Goal: Task Accomplishment & Management: Manage account settings

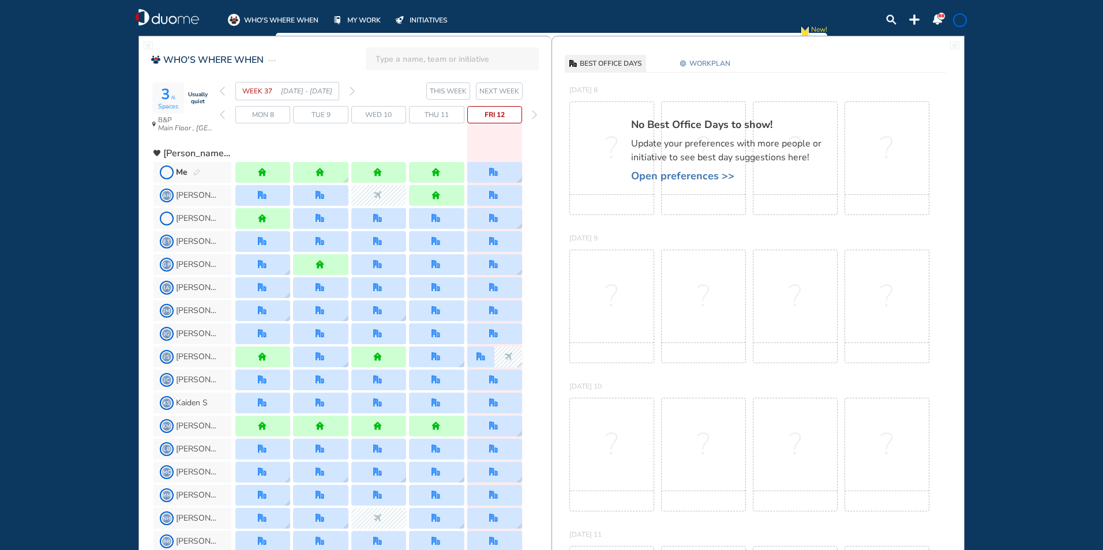
click at [195, 174] on img "pen-edit" at bounding box center [196, 172] width 7 height 7
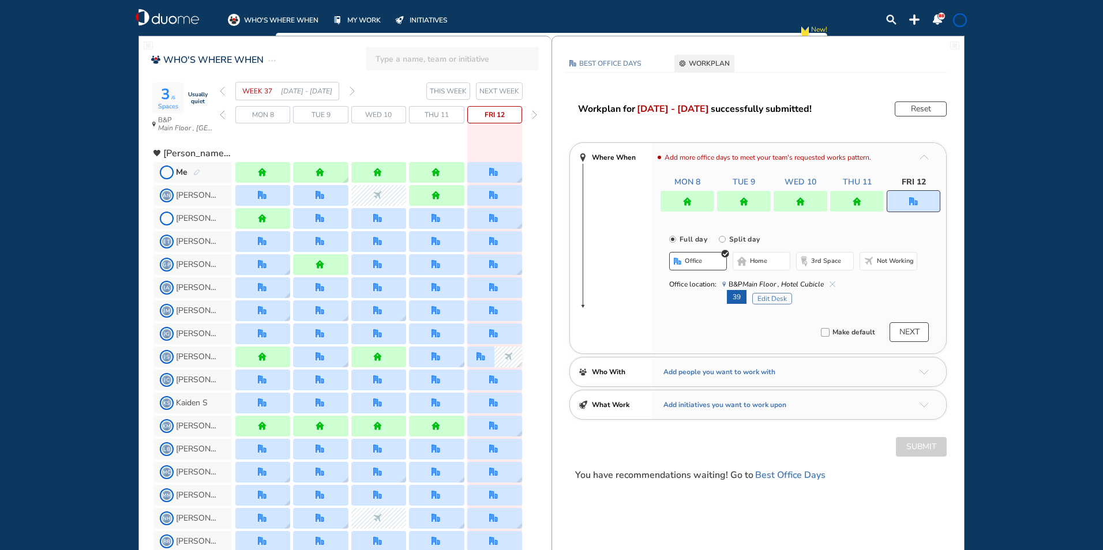
click at [915, 195] on div at bounding box center [913, 201] width 54 height 22
click at [768, 298] on button "Edit Desk" at bounding box center [772, 299] width 40 height 12
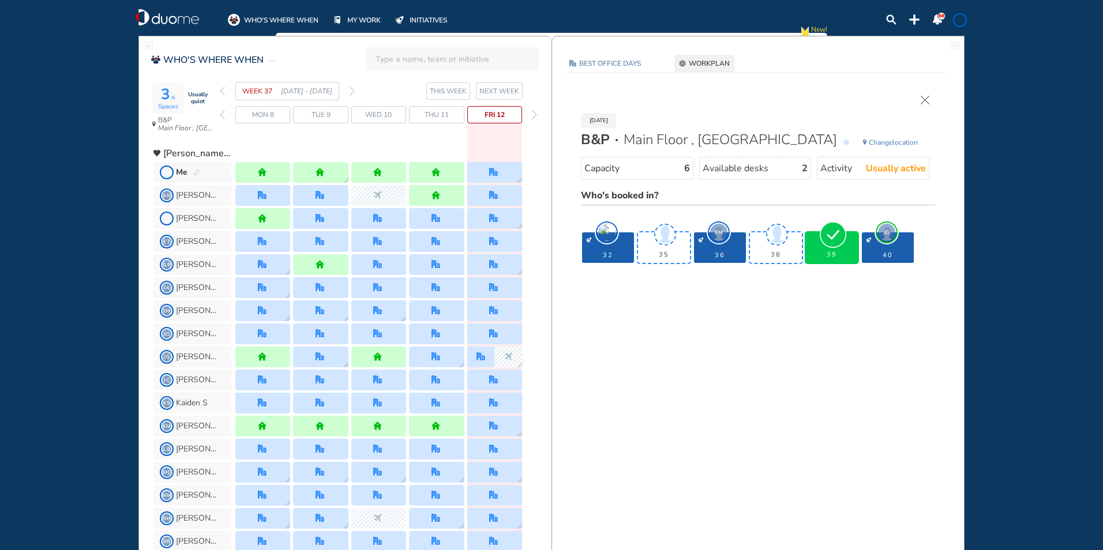
click at [353, 93] on img "forward week" at bounding box center [351, 90] width 5 height 9
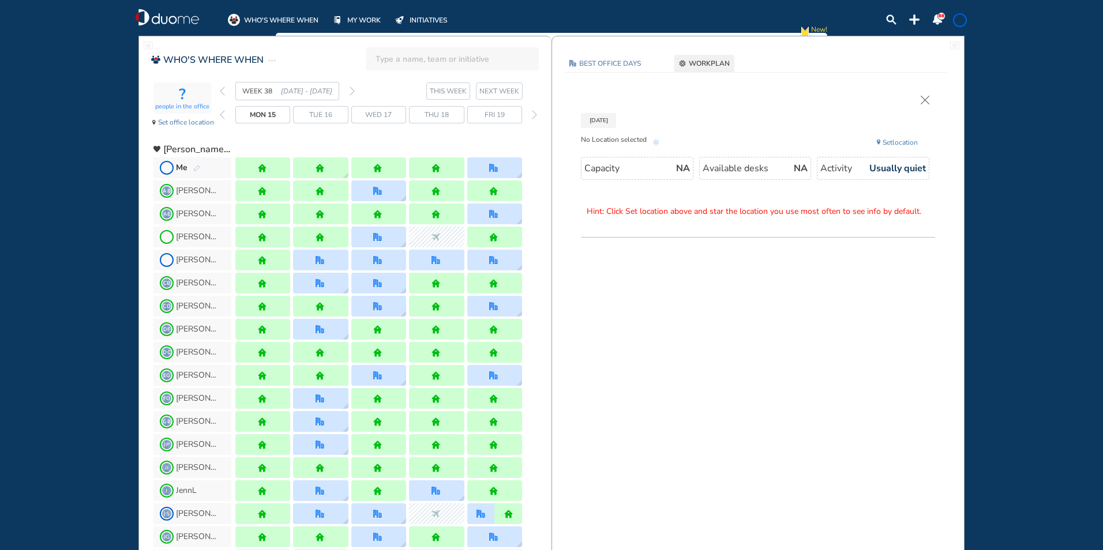
click at [200, 167] on img "pen-edit" at bounding box center [196, 168] width 7 height 7
click at [196, 167] on img "pen-edit" at bounding box center [196, 168] width 7 height 7
click at [197, 167] on img "pen-edit" at bounding box center [196, 168] width 7 height 7
click at [196, 167] on img "pen-edit" at bounding box center [196, 168] width 7 height 7
click at [496, 172] on div at bounding box center [494, 167] width 55 height 21
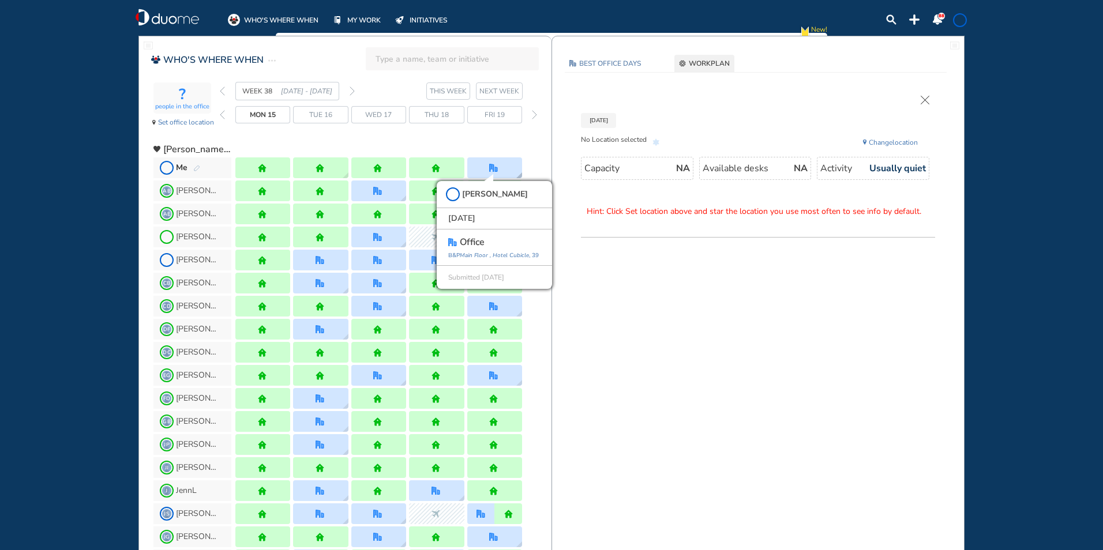
click at [477, 253] on icon "Main Floor ," at bounding box center [475, 255] width 31 height 8
click at [198, 166] on img "pen-edit" at bounding box center [196, 168] width 7 height 7
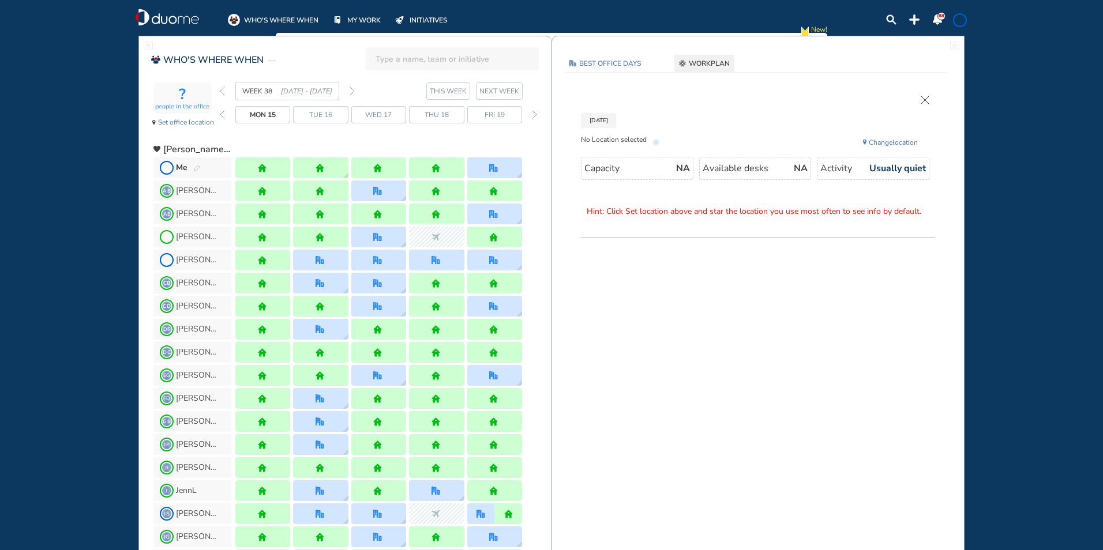
click at [198, 166] on img "pen-edit" at bounding box center [196, 168] width 7 height 7
click at [195, 169] on img "pen-edit" at bounding box center [196, 168] width 7 height 7
drag, startPoint x: 196, startPoint y: 169, endPoint x: 204, endPoint y: 105, distance: 64.4
click at [196, 166] on img "pen-edit" at bounding box center [196, 168] width 7 height 7
drag, startPoint x: 198, startPoint y: 167, endPoint x: 164, endPoint y: 166, distance: 33.5
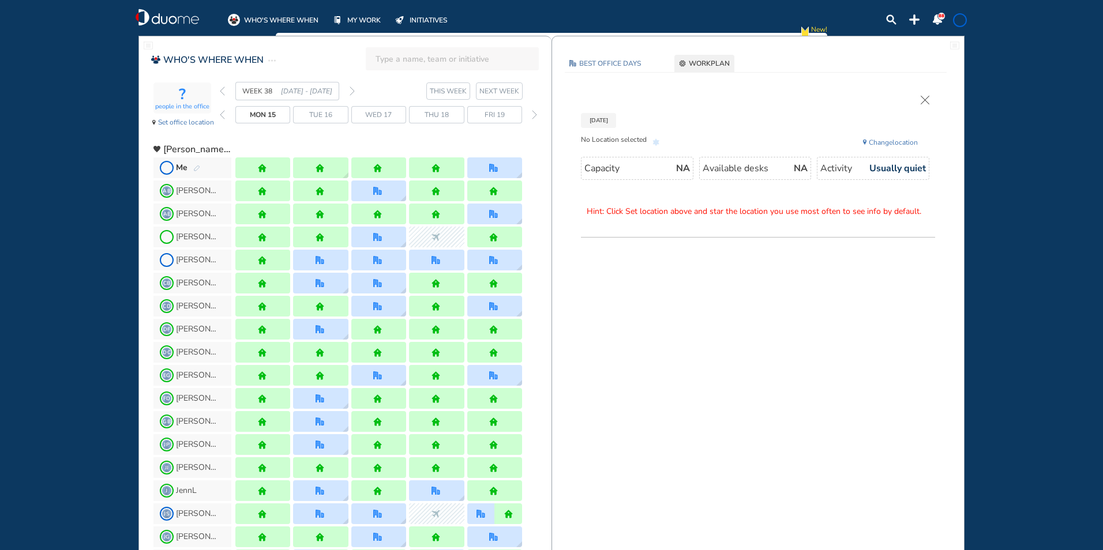
click at [196, 167] on img "pen-edit" at bounding box center [196, 168] width 7 height 7
click at [164, 166] on span at bounding box center [166, 167] width 9 height 9
click at [214, 170] on span "Me" at bounding box center [192, 167] width 78 height 21
click at [212, 170] on span "Me" at bounding box center [192, 167] width 78 height 21
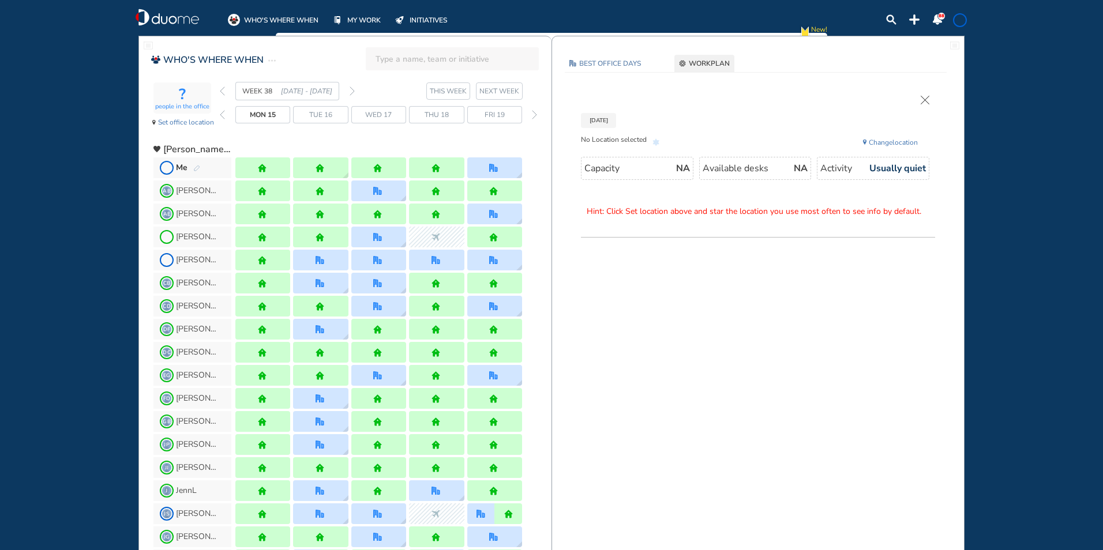
click at [190, 172] on div "Me" at bounding box center [188, 168] width 24 height 12
click at [922, 98] on img "cross-thin" at bounding box center [924, 100] width 9 height 9
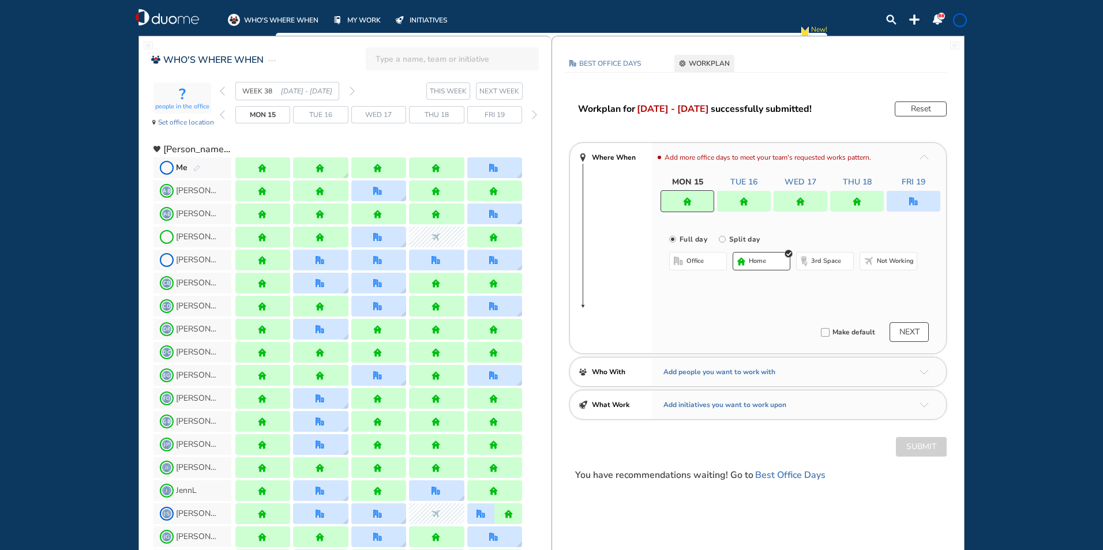
click at [904, 196] on div at bounding box center [913, 201] width 54 height 21
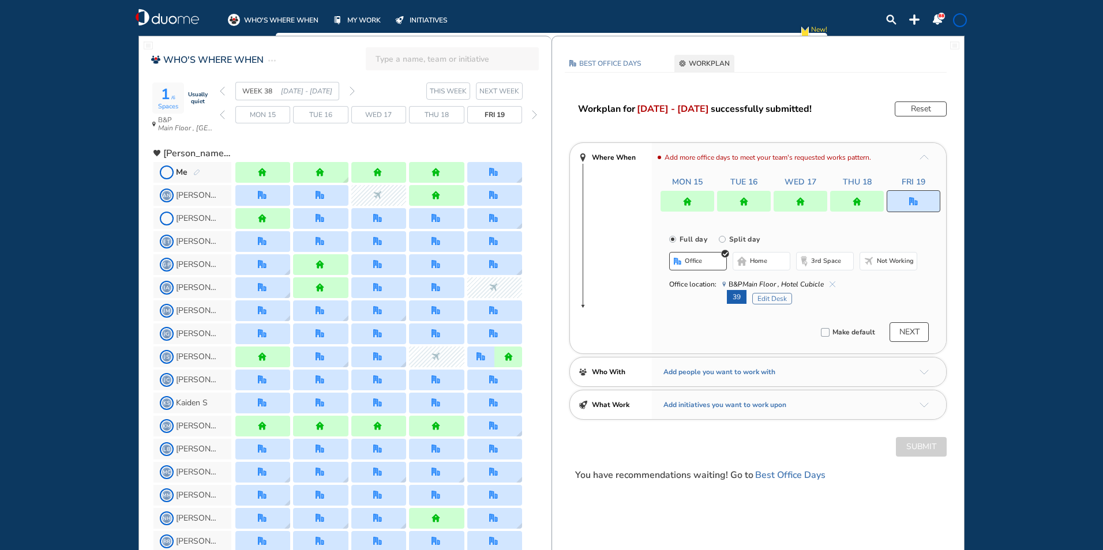
drag, startPoint x: 768, startPoint y: 300, endPoint x: 762, endPoint y: 299, distance: 6.4
click at [768, 299] on button "Edit Desk" at bounding box center [772, 299] width 40 height 12
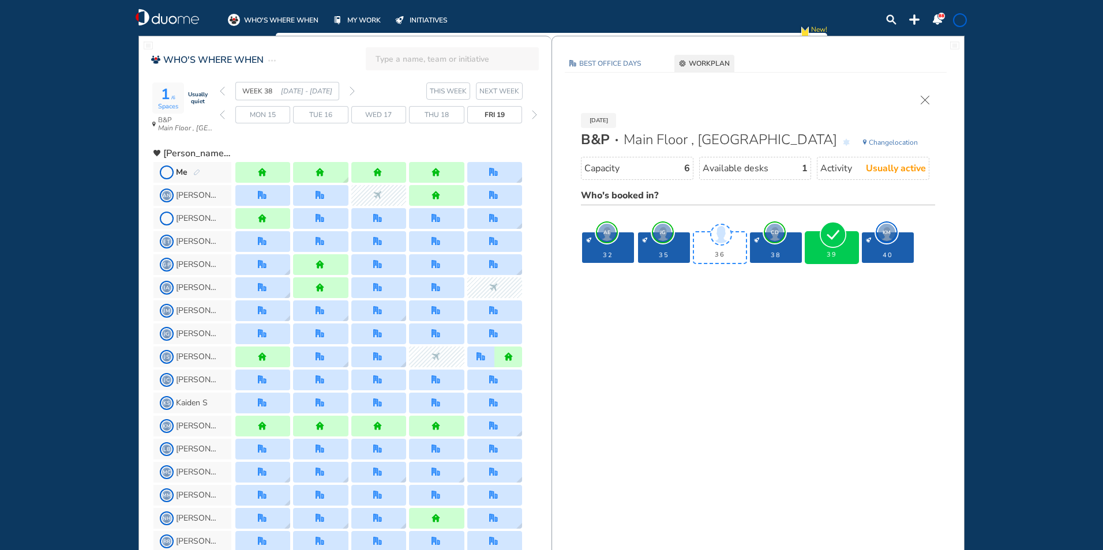
click at [929, 99] on div "[DATE] B&P Main Floor , Hotel Cubicle Change location Capacity 6 Available desk…" at bounding box center [757, 183] width 377 height 174
click at [925, 100] on img "cross-thin" at bounding box center [924, 100] width 9 height 9
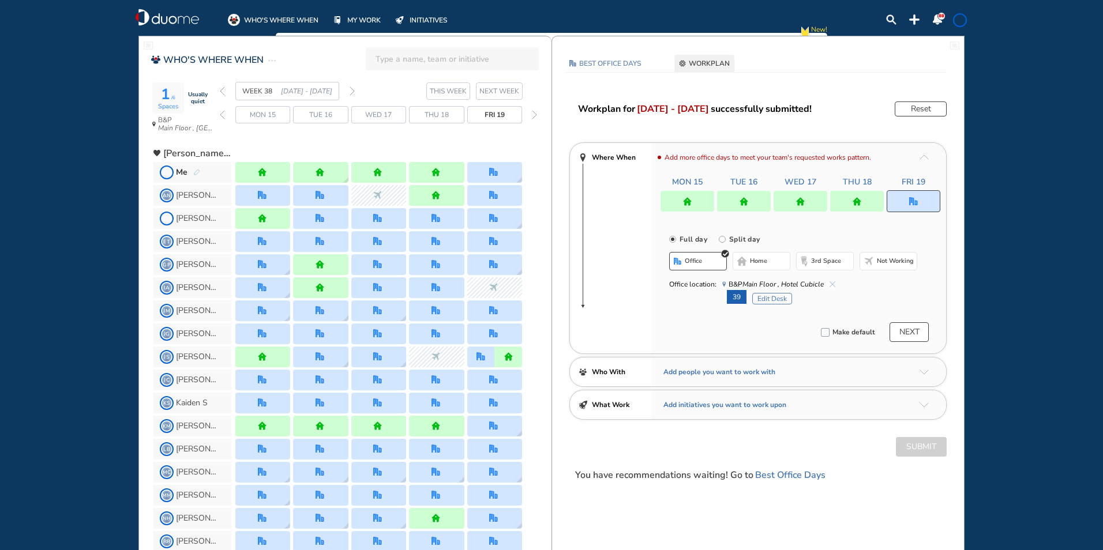
click at [352, 91] on img "forward week" at bounding box center [351, 90] width 5 height 9
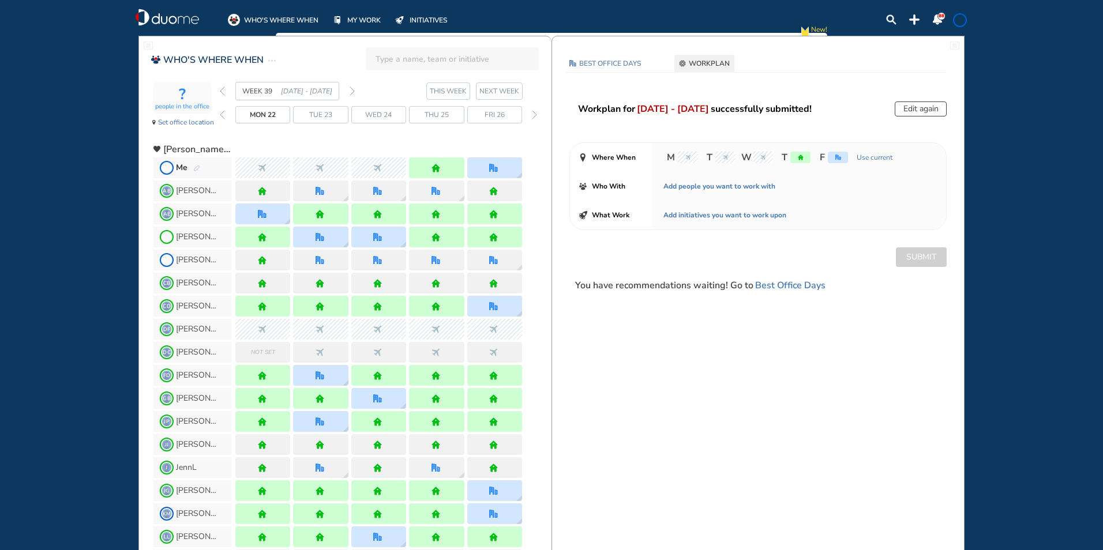
drag, startPoint x: 195, startPoint y: 168, endPoint x: 261, endPoint y: 175, distance: 66.0
click at [197, 168] on img "pen-edit" at bounding box center [196, 168] width 7 height 7
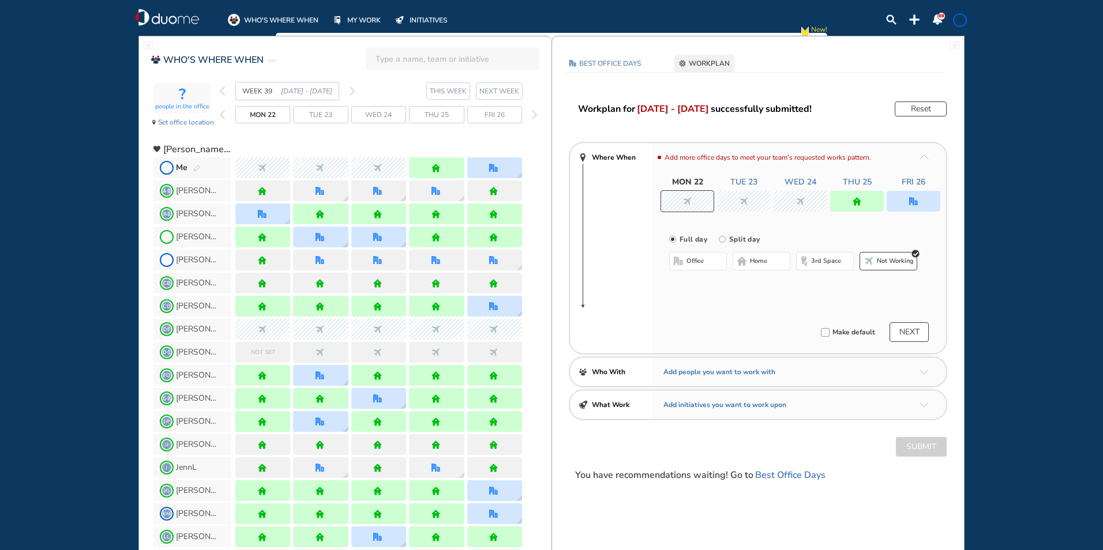
click at [918, 202] on div at bounding box center [913, 201] width 54 height 21
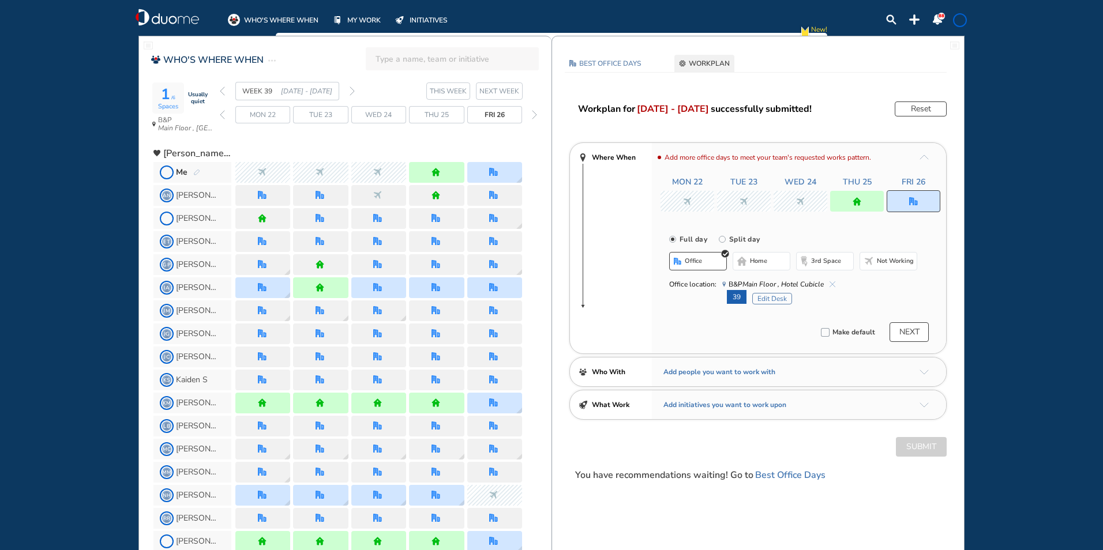
click at [777, 298] on button "Edit Desk" at bounding box center [772, 299] width 40 height 12
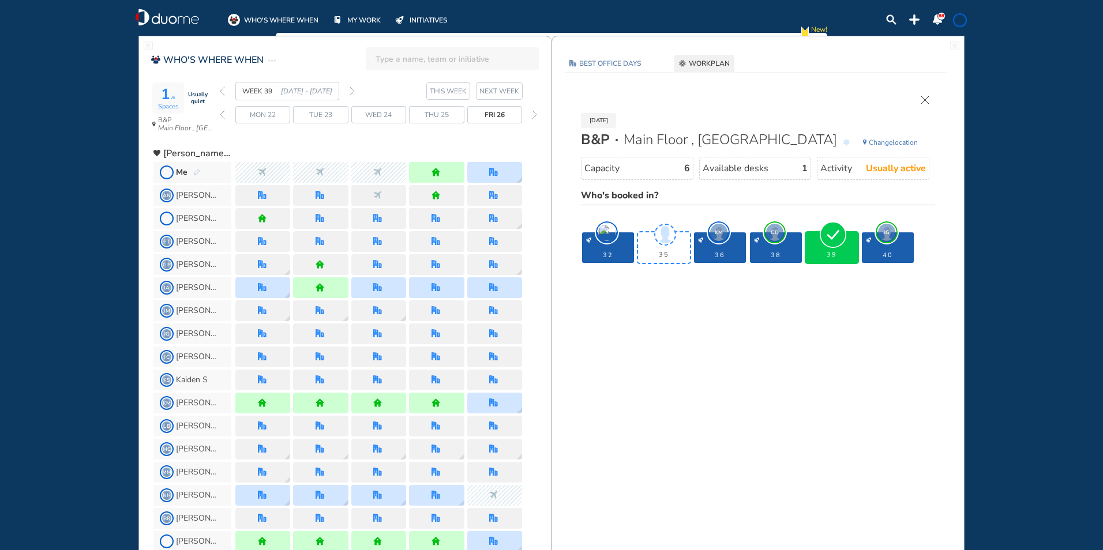
click at [353, 92] on img "forward week" at bounding box center [351, 90] width 5 height 9
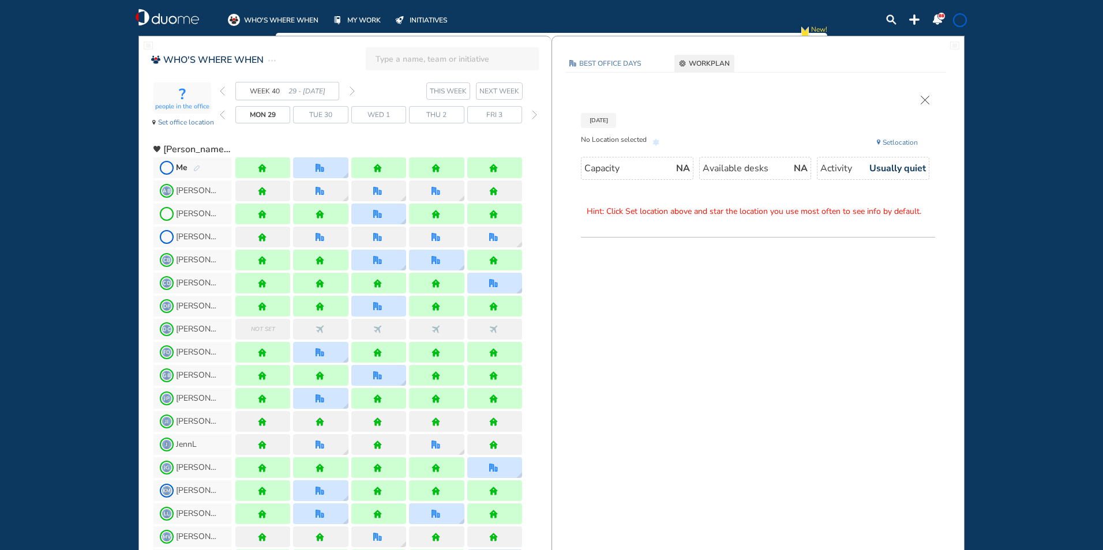
click at [200, 168] on img "pen-edit" at bounding box center [196, 168] width 7 height 7
click at [199, 168] on img "pen-edit" at bounding box center [196, 168] width 7 height 7
click at [197, 168] on img "pen-edit" at bounding box center [196, 168] width 7 height 7
click at [199, 168] on img "pen-edit" at bounding box center [196, 168] width 7 height 7
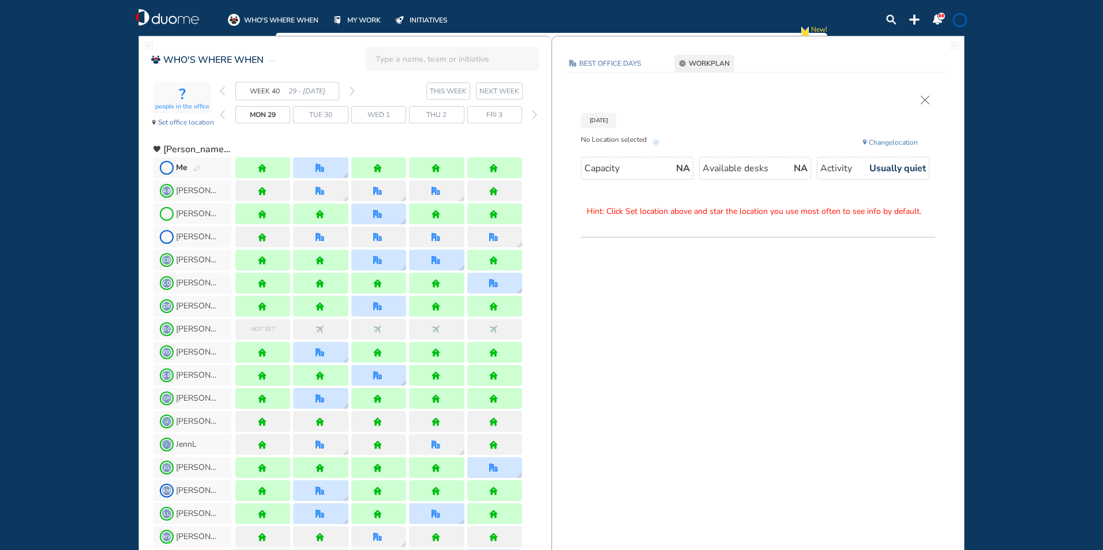
drag, startPoint x: 199, startPoint y: 168, endPoint x: 750, endPoint y: 163, distance: 551.3
click at [206, 168] on span "Me" at bounding box center [192, 167] width 78 height 21
click at [928, 99] on img "cross-thin" at bounding box center [924, 100] width 9 height 9
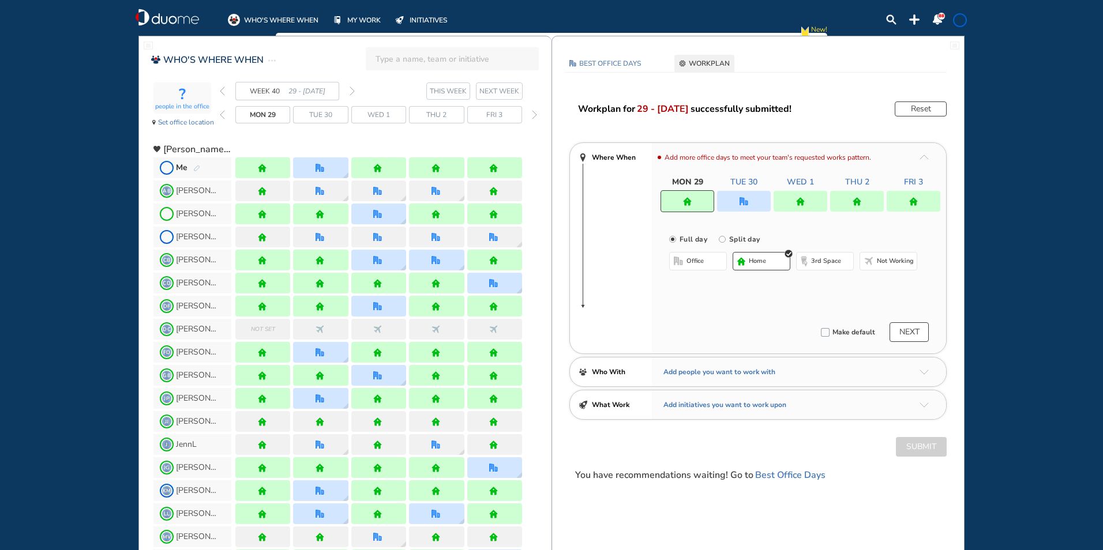
click at [747, 194] on div at bounding box center [744, 201] width 54 height 21
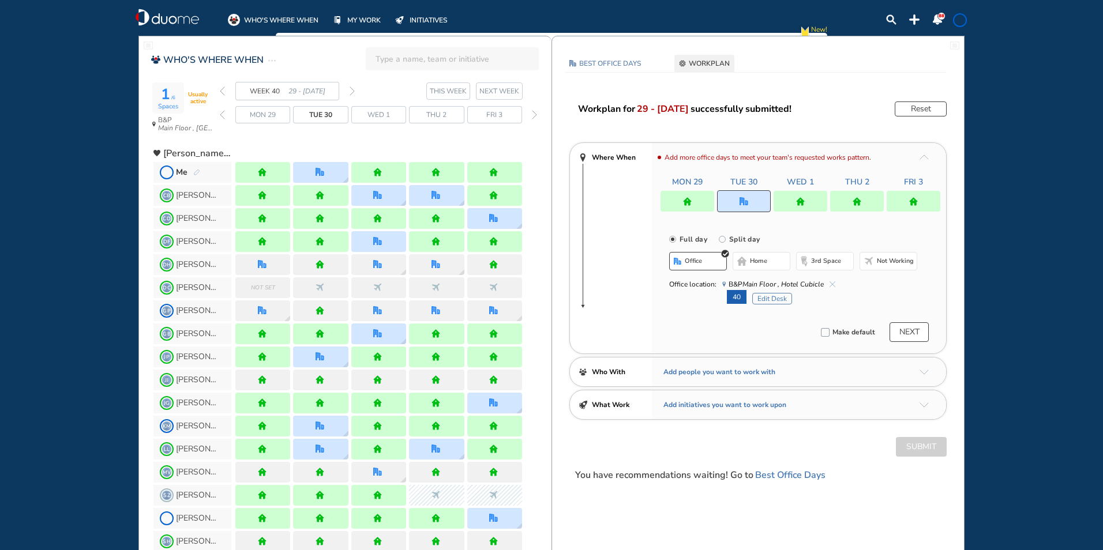
click at [764, 294] on button "Edit Desk" at bounding box center [772, 299] width 40 height 12
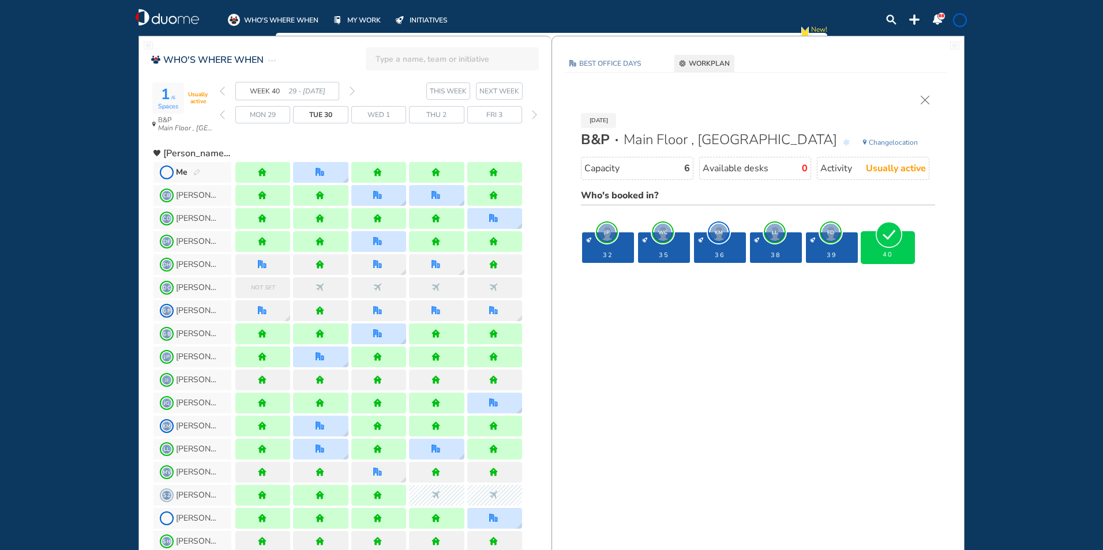
click at [924, 100] on img "cross-thin" at bounding box center [924, 100] width 9 height 9
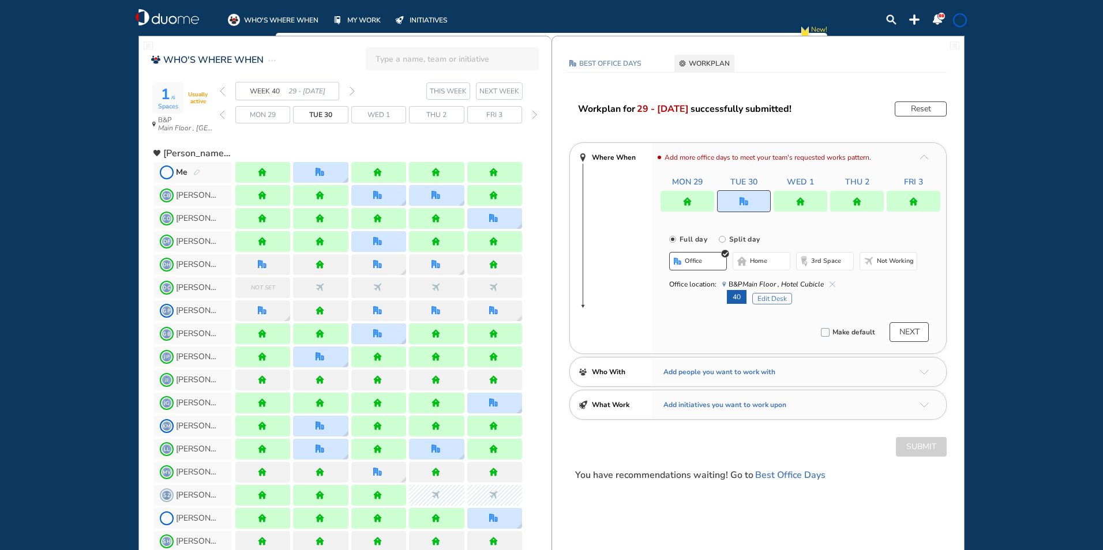
click at [352, 90] on img "forward week" at bounding box center [351, 90] width 5 height 9
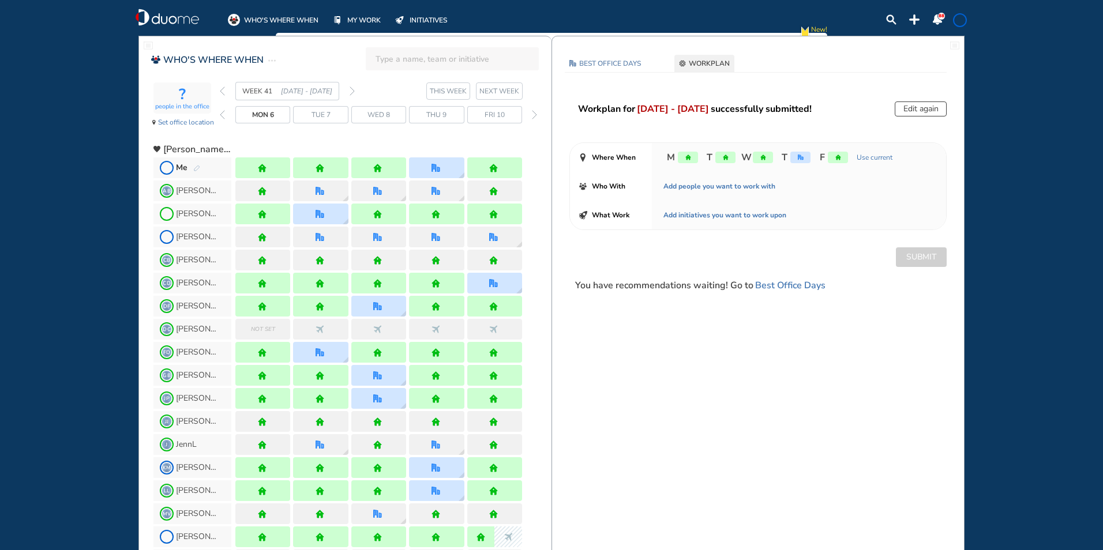
click at [198, 167] on img "pen-edit" at bounding box center [196, 168] width 7 height 7
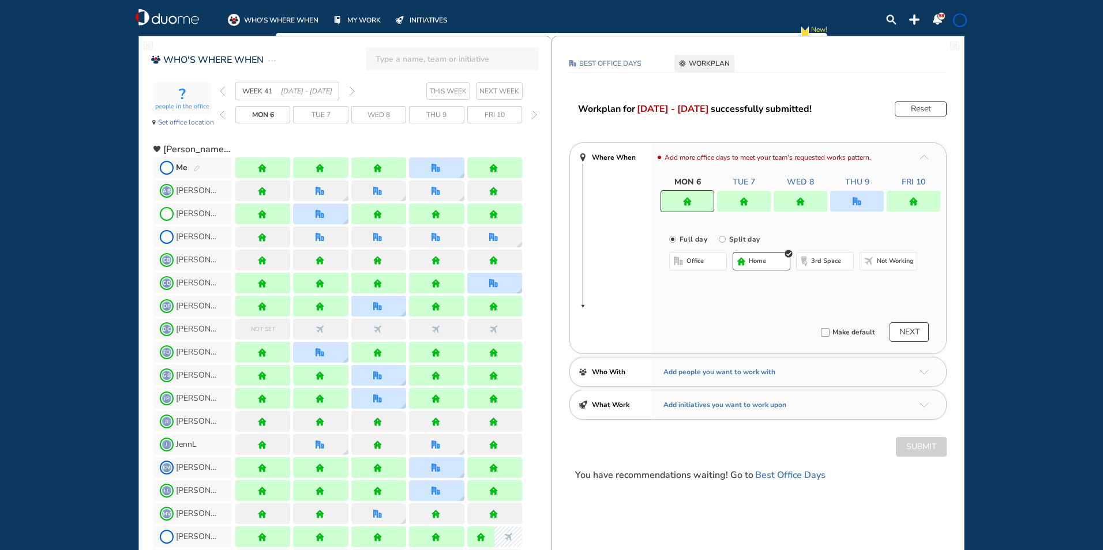
click at [853, 201] on img "office" at bounding box center [856, 201] width 9 height 9
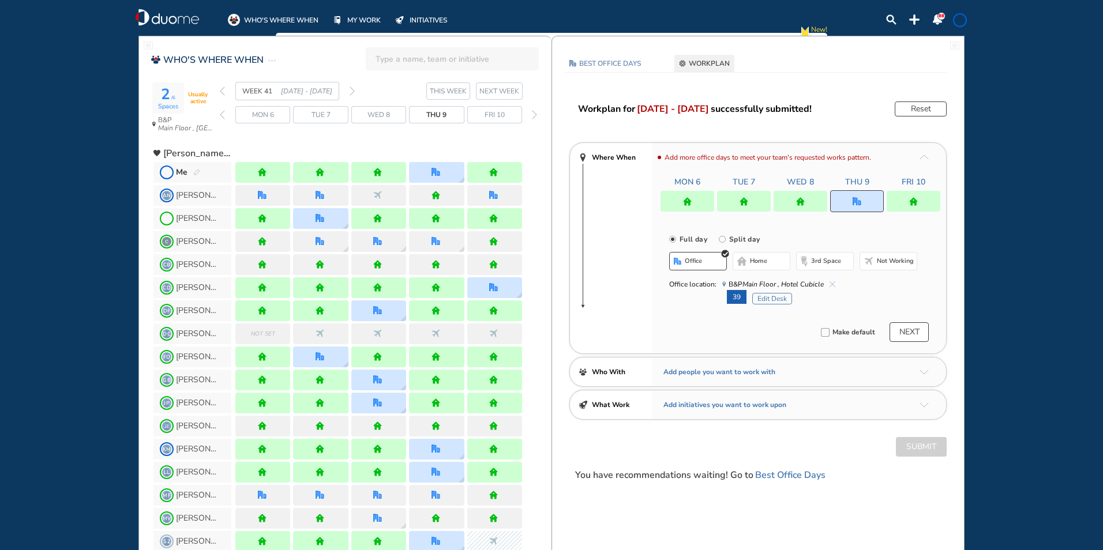
click at [767, 299] on button "Edit Desk" at bounding box center [772, 299] width 40 height 12
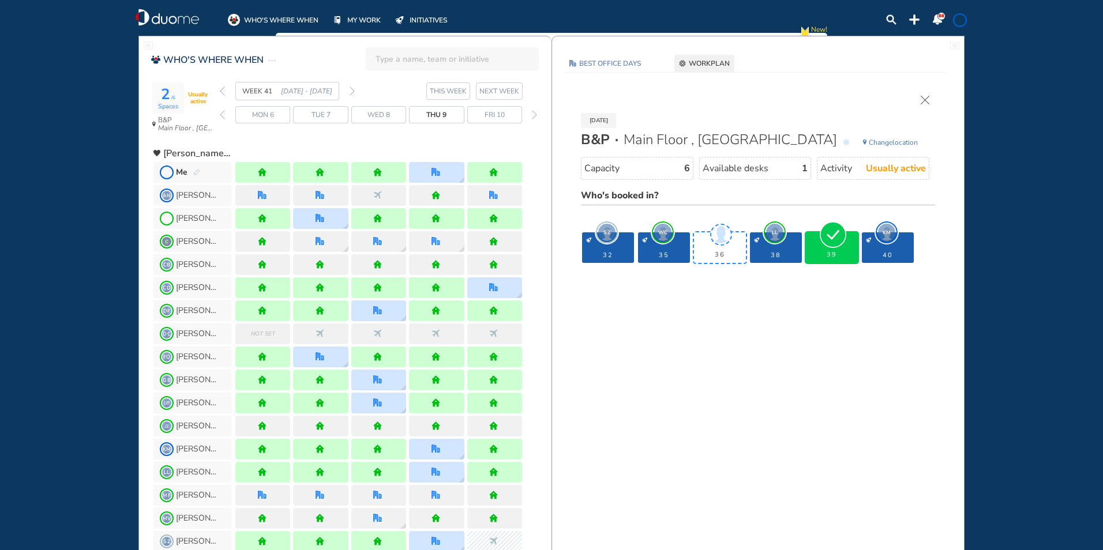
click at [922, 99] on img "cross-thin" at bounding box center [924, 100] width 9 height 9
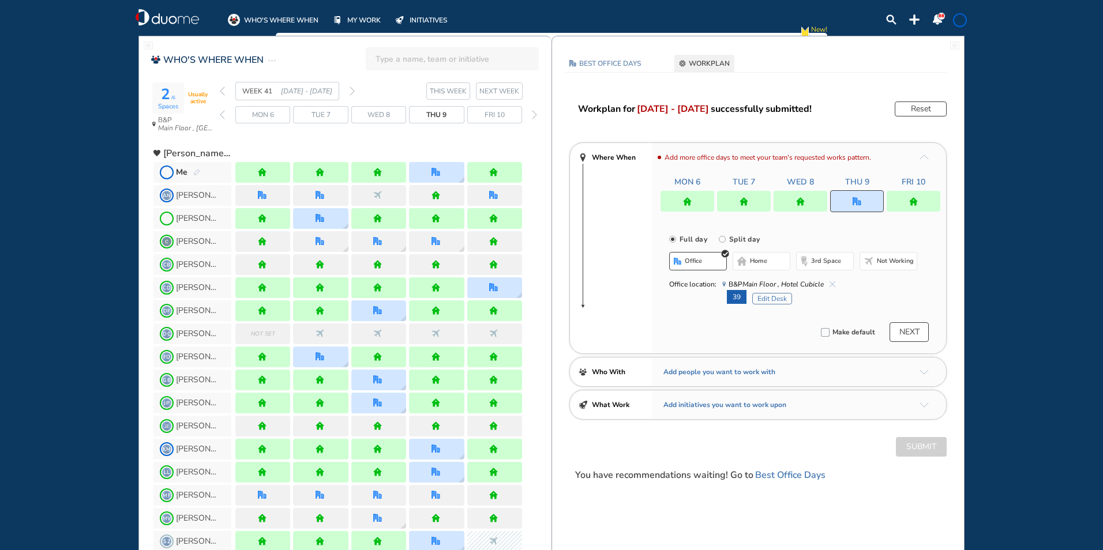
click at [349, 91] on img "forward week" at bounding box center [351, 90] width 5 height 9
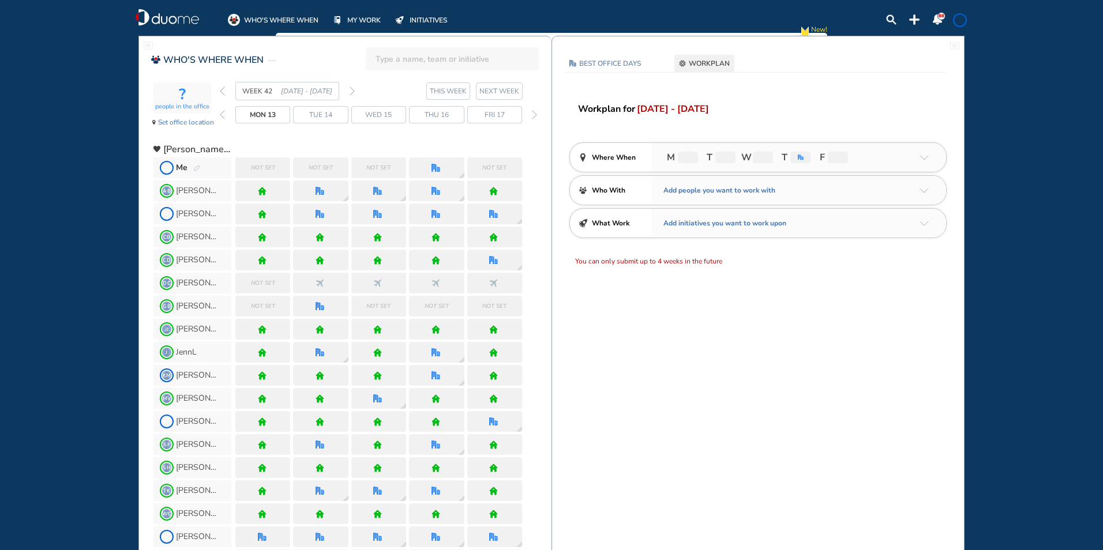
click at [958, 23] on span at bounding box center [959, 20] width 9 height 9
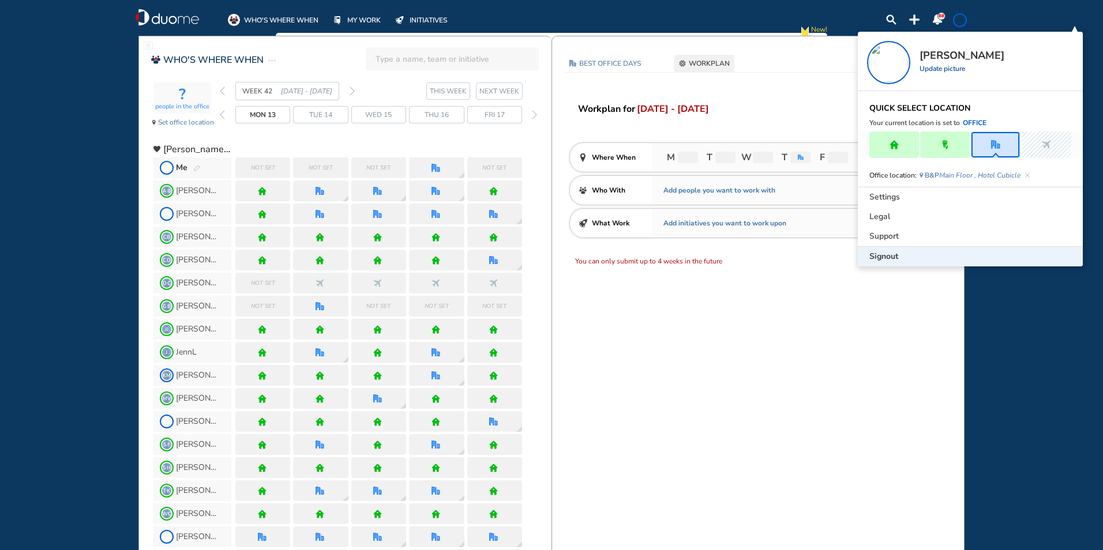
click at [887, 251] on span "Signout" at bounding box center [883, 257] width 29 height 12
